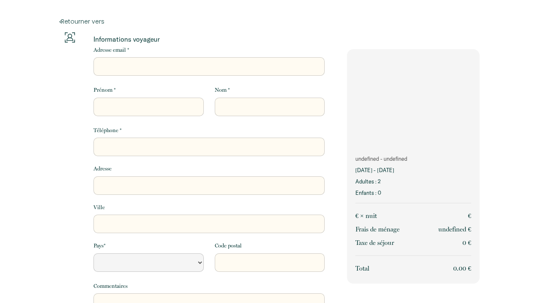
select select "Default select example"
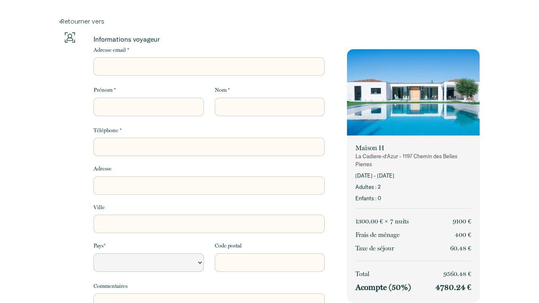
select select "Default select example"
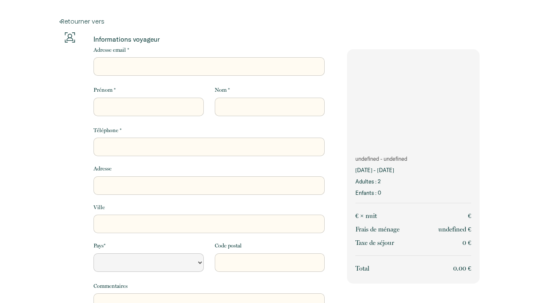
select select "Default select example"
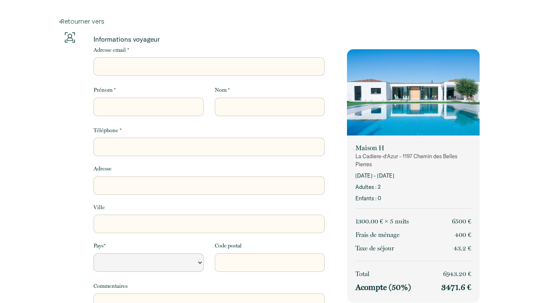
select select "Default select example"
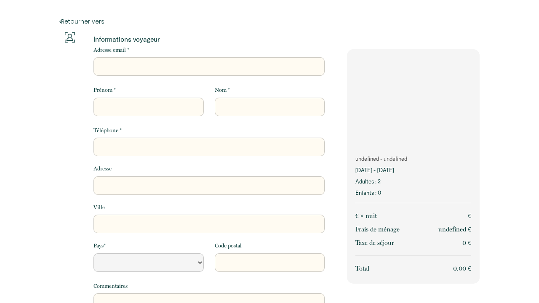
select select "Default select example"
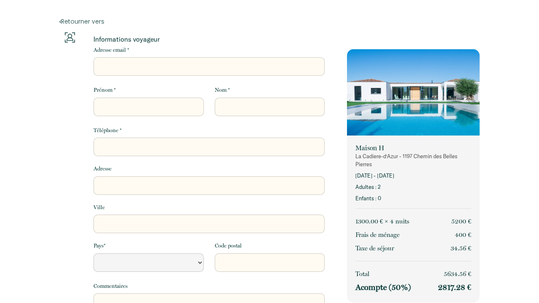
select select "Default select example"
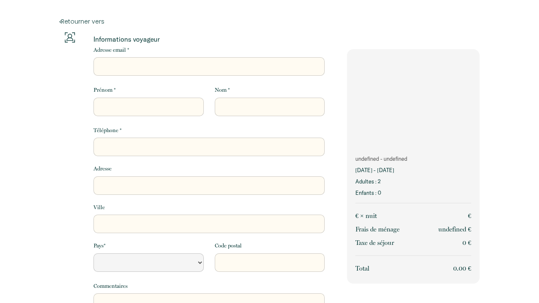
select select "Default select example"
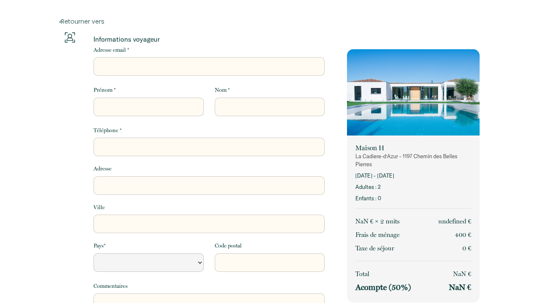
select select "Default select example"
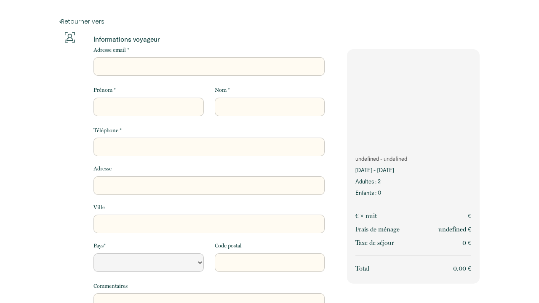
select select "Default select example"
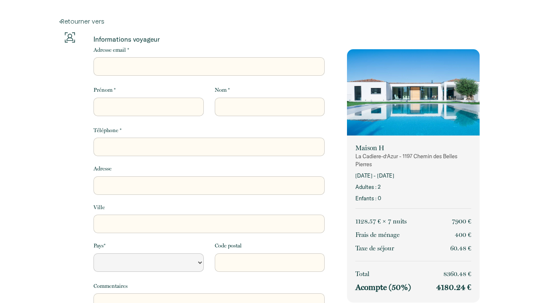
select select "Default select example"
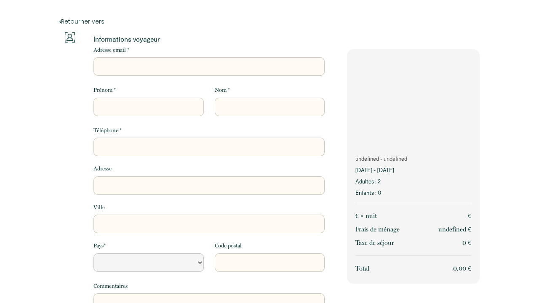
select select "Default select example"
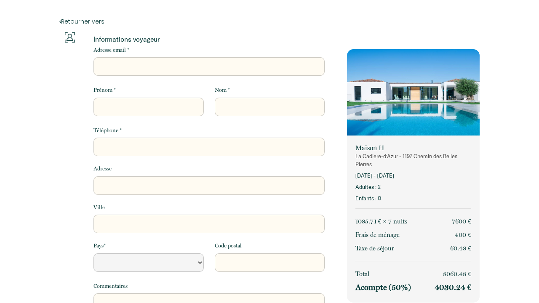
select select "Default select example"
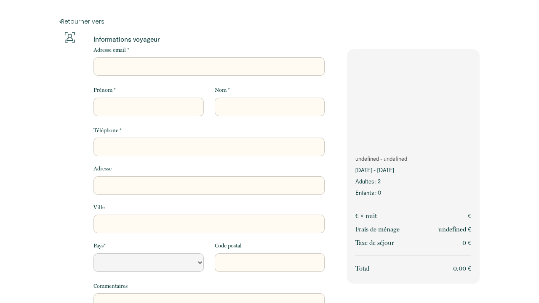
select select "Default select example"
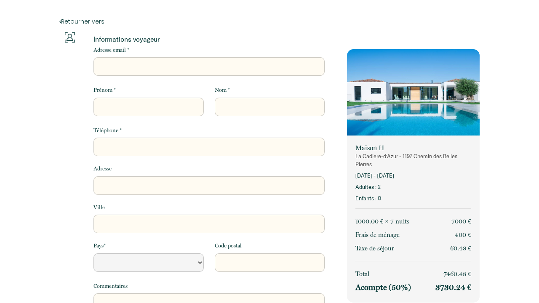
select select "Default select example"
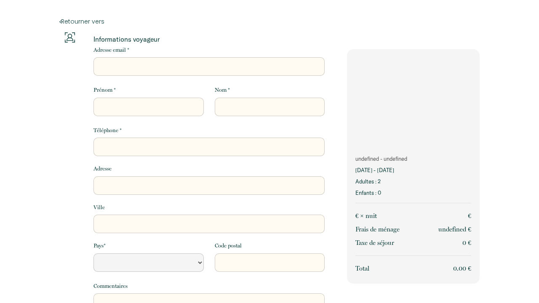
select select "Default select example"
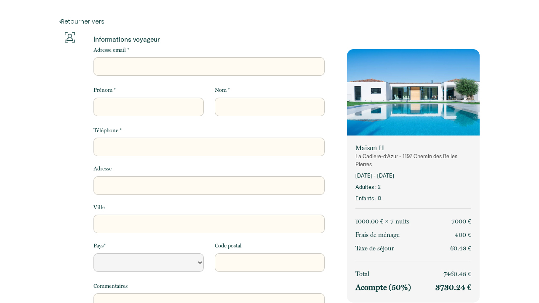
select select "Default select example"
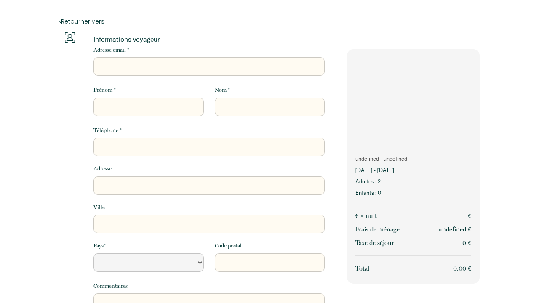
select select "Default select example"
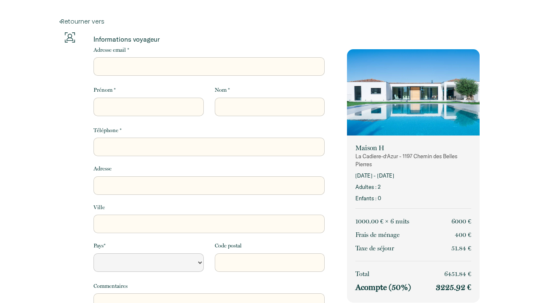
select select "Default select example"
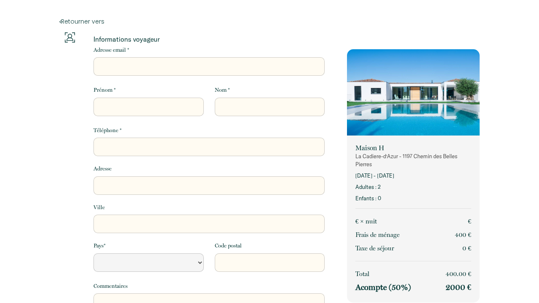
select select "Default select example"
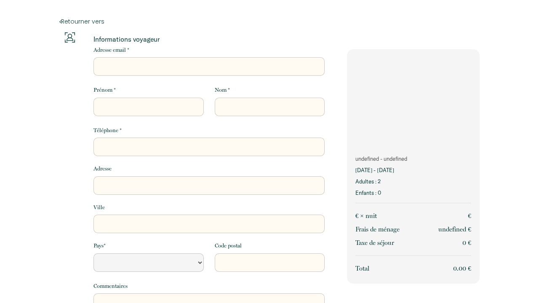
select select "Default select example"
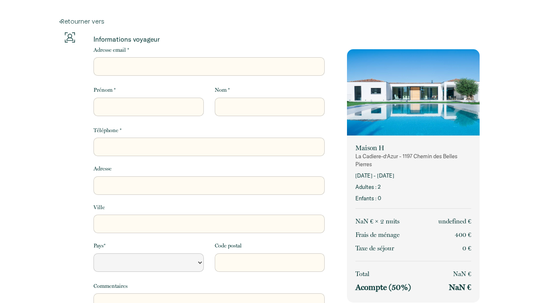
select select "Default select example"
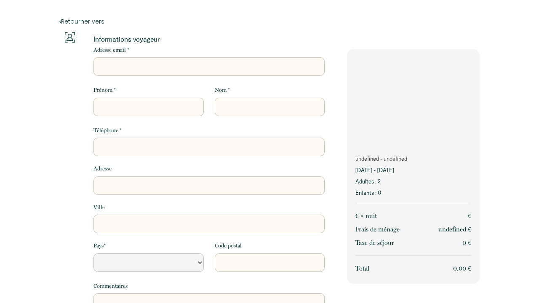
select select "Default select example"
